Goal: Contribute content: Add original content to the website for others to see

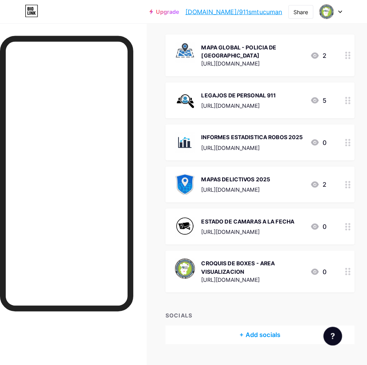
scroll to position [10, 0]
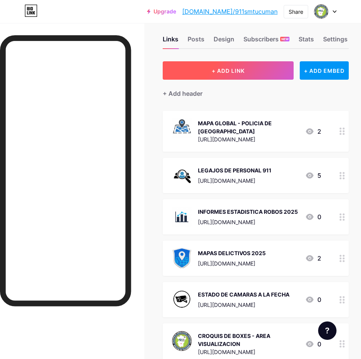
click at [243, 72] on span "+ ADD LINK" at bounding box center [228, 70] width 33 height 7
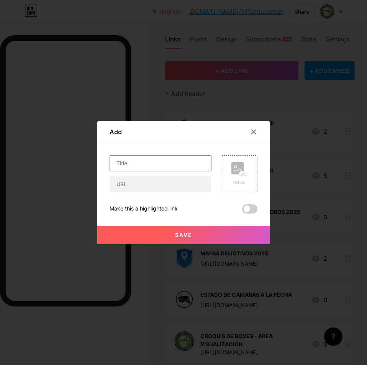
click at [156, 165] on input "text" at bounding box center [160, 163] width 101 height 15
click at [115, 162] on input "GUARDIA DE DOMINIO" at bounding box center [160, 163] width 101 height 15
type input "ULTIMA GUARDIA DE DOMINIO"
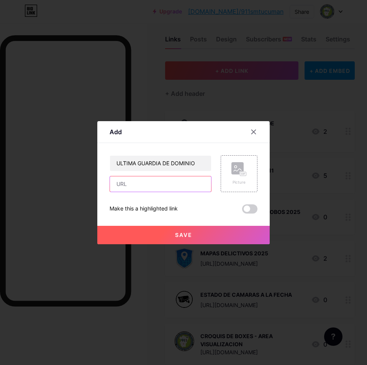
click at [158, 181] on input "text" at bounding box center [160, 183] width 101 height 15
drag, startPoint x: 152, startPoint y: 184, endPoint x: 56, endPoint y: 184, distance: 96.2
click at [56, 184] on div "Add Content YouTube Play YouTube video without leaving your page. ADD Vimeo Pla…" at bounding box center [183, 182] width 367 height 365
click at [152, 184] on input "v" at bounding box center [160, 183] width 101 height 15
drag, startPoint x: 152, startPoint y: 184, endPoint x: 51, endPoint y: 185, distance: 101.1
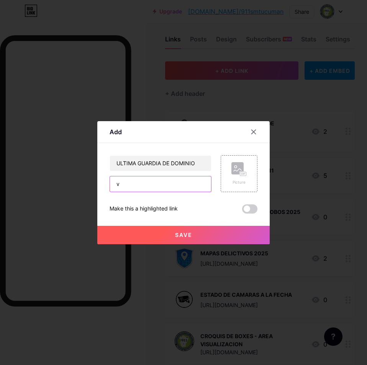
click at [51, 185] on div "Add Content YouTube Play YouTube video without leaving your page. ADD Vimeo Pla…" at bounding box center [183, 182] width 367 height 365
paste input "[URL][DOMAIN_NAME]"
type input "[URL][DOMAIN_NAME]"
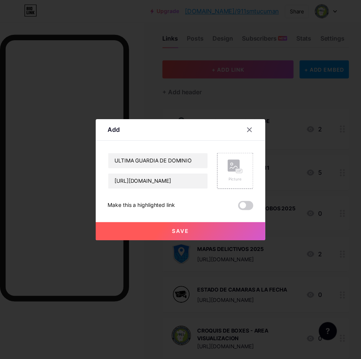
scroll to position [0, 0]
click at [193, 236] on button "Save" at bounding box center [183, 235] width 172 height 18
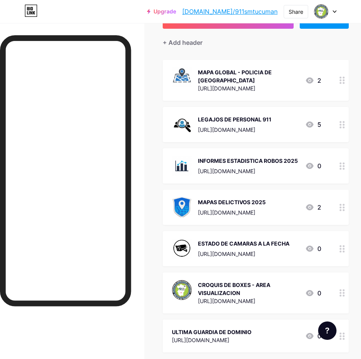
scroll to position [138, 0]
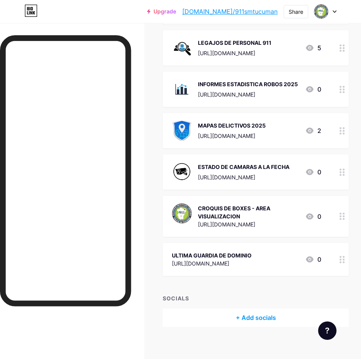
click at [234, 251] on div "ULTIMA GUARDIA DE DOMINIO" at bounding box center [212, 255] width 80 height 8
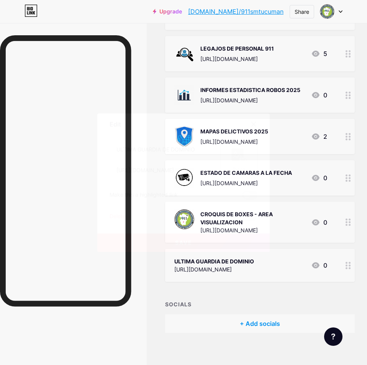
click at [242, 168] on div "Picture" at bounding box center [238, 168] width 15 height 6
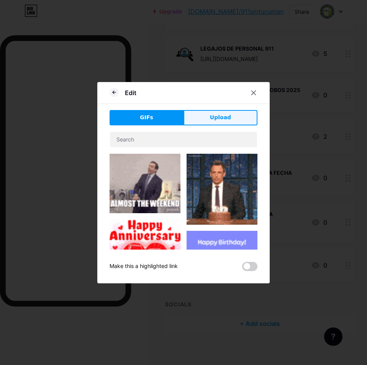
click at [215, 115] on span "Upload" at bounding box center [220, 117] width 21 height 8
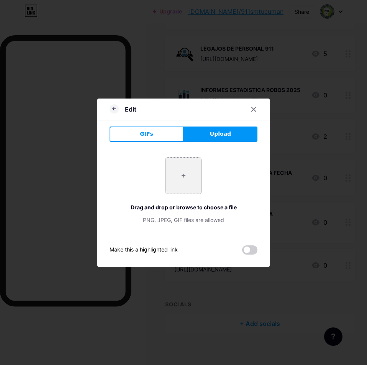
click at [190, 174] on input "file" at bounding box center [183, 175] width 36 height 36
click at [182, 172] on input "file" at bounding box center [183, 175] width 36 height 36
type input "C:\fakepath\fono.jpg"
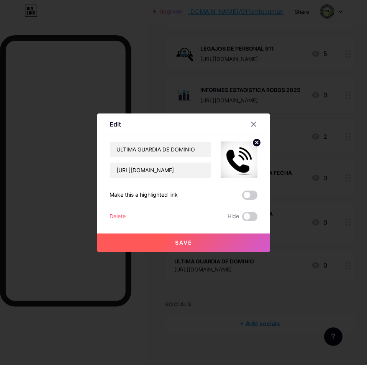
click at [185, 244] on span "Save" at bounding box center [183, 242] width 17 height 7
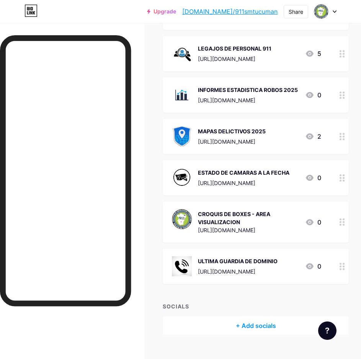
scroll to position [140, 0]
